Goal: Task Accomplishment & Management: Manage account settings

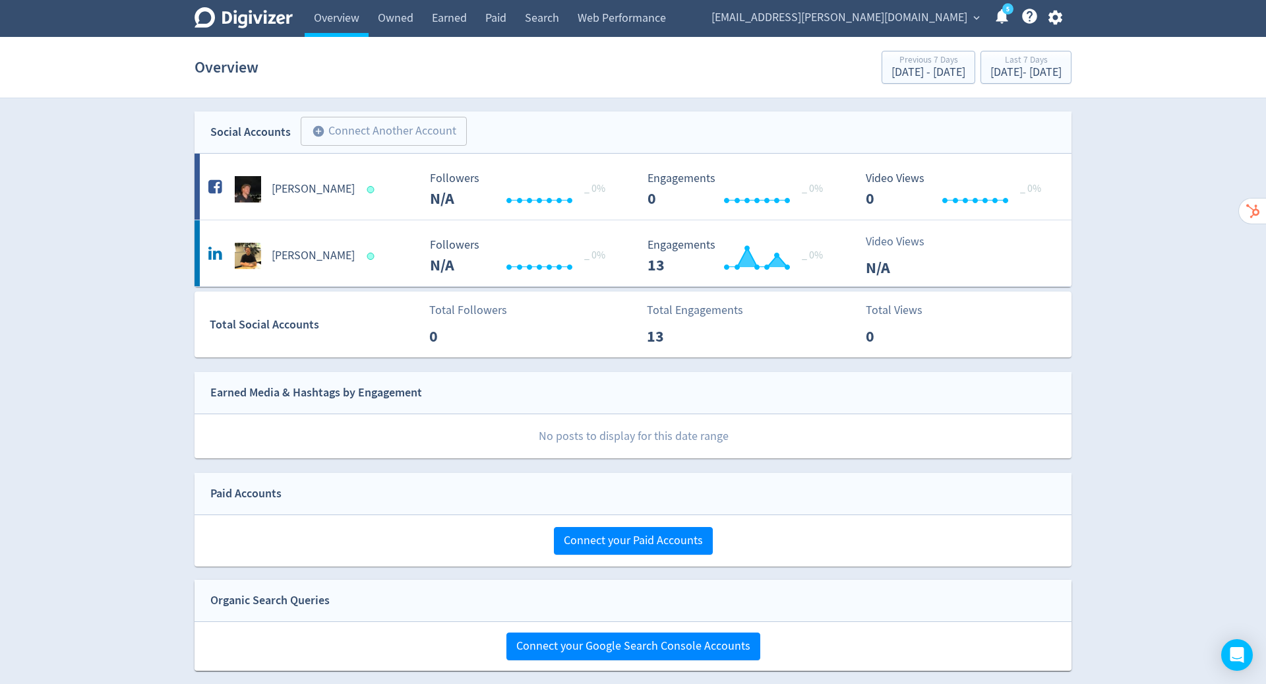
click at [1056, 16] on icon "button" at bounding box center [1055, 18] width 18 height 18
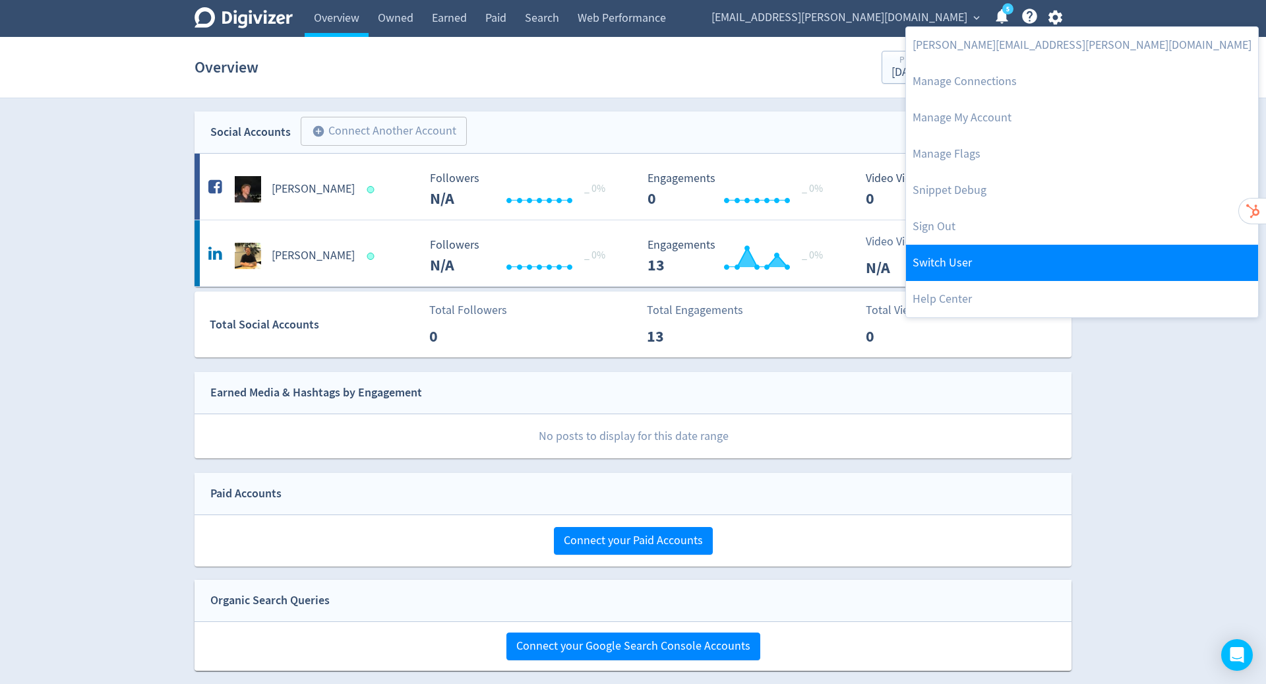
click at [998, 255] on link "Switch User" at bounding box center [1082, 263] width 352 height 36
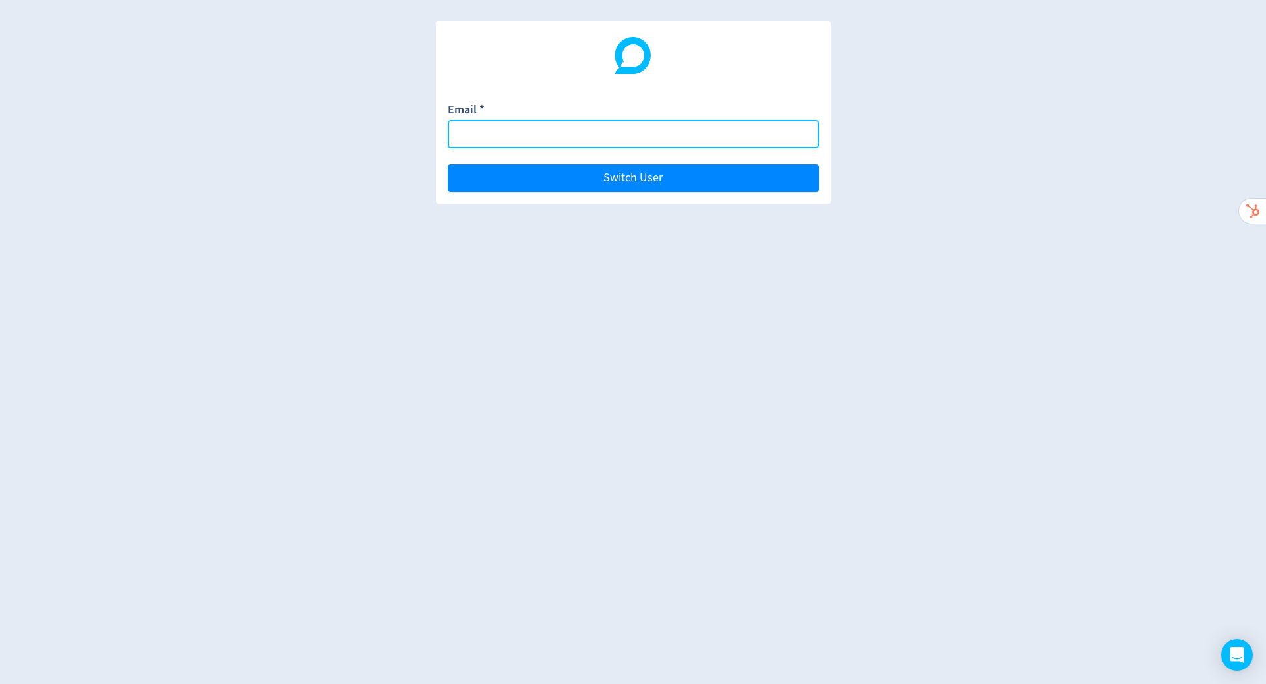
click at [531, 135] on input "Email *" at bounding box center [633, 134] width 371 height 28
paste input "[EMAIL_ADDRESS][DOMAIN_NAME]"
type input "[EMAIL_ADDRESS][DOMAIN_NAME]"
click at [448, 164] on button "Switch User" at bounding box center [633, 178] width 371 height 28
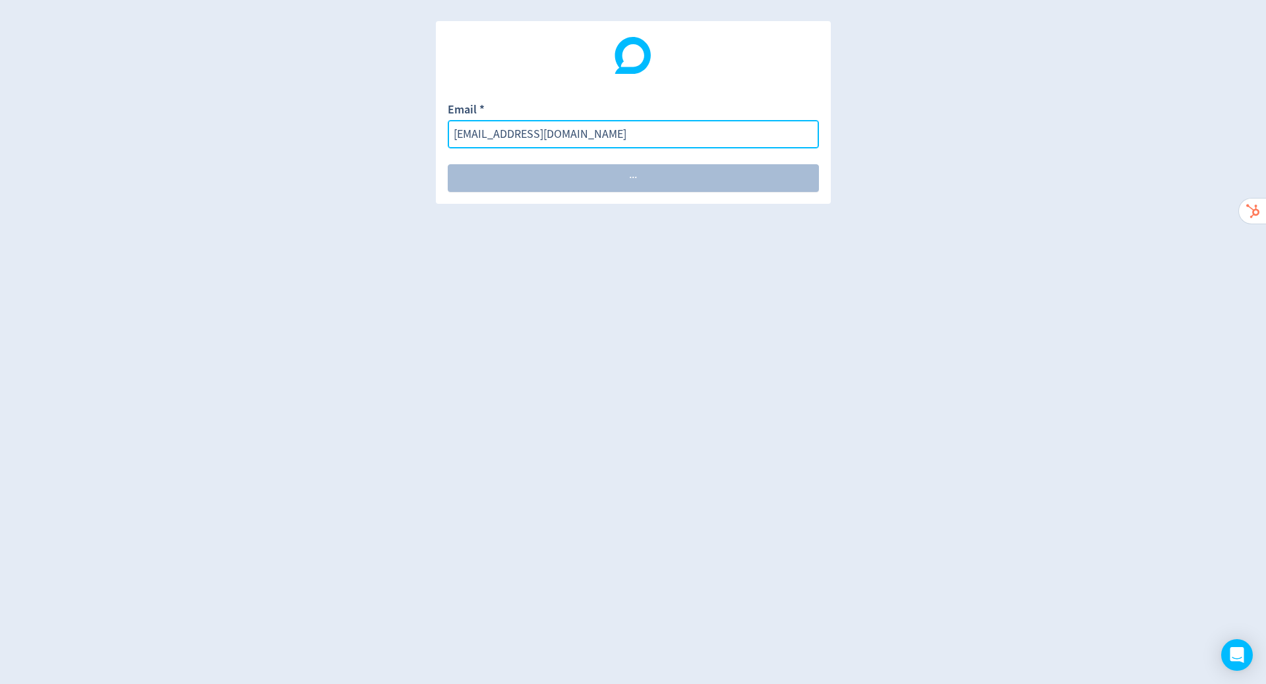
click at [566, 133] on input "[EMAIL_ADDRESS][DOMAIN_NAME]" at bounding box center [633, 134] width 371 height 28
